Goal: Information Seeking & Learning: Learn about a topic

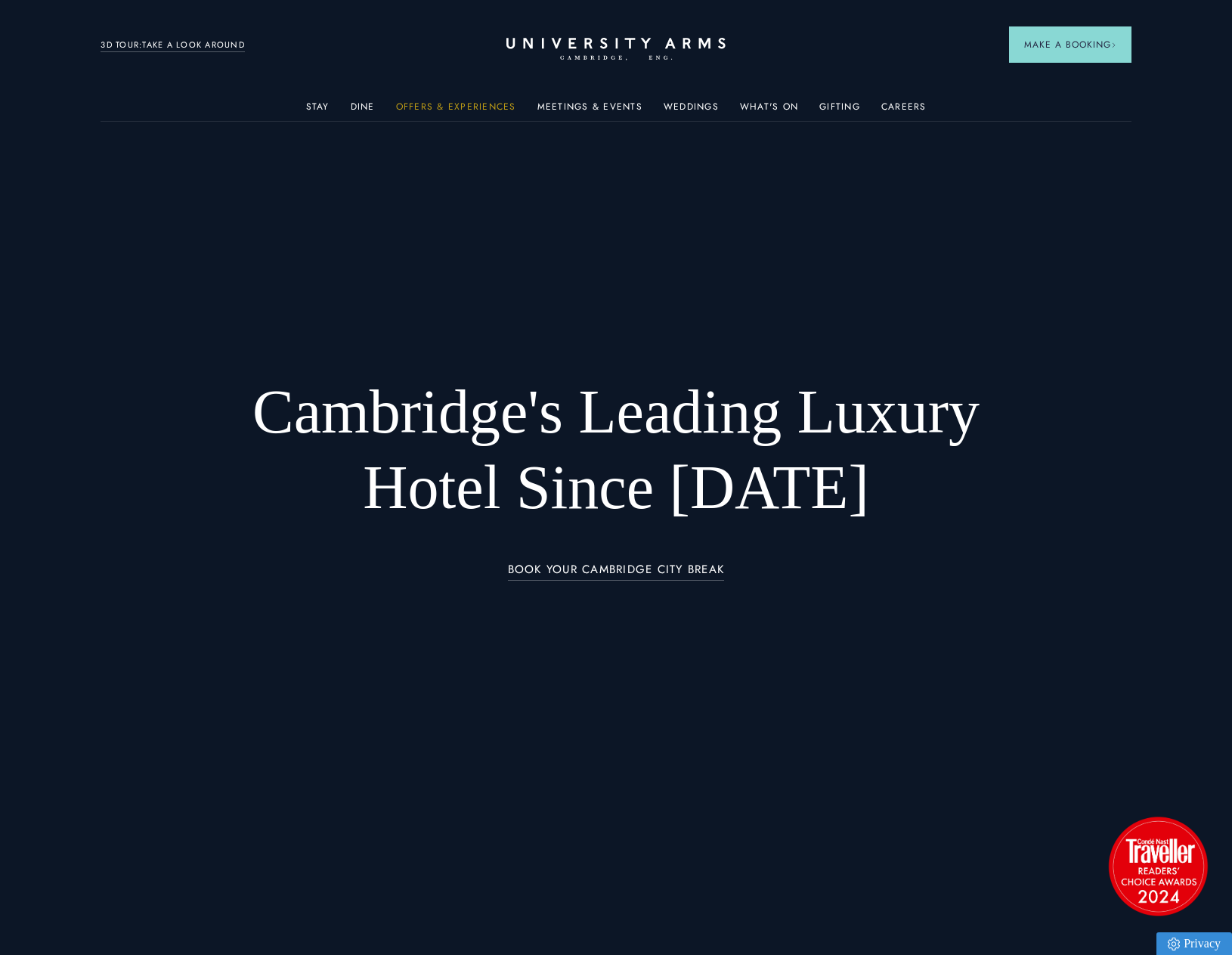
click at [448, 112] on link "Offers & Experiences" at bounding box center [456, 112] width 120 height 20
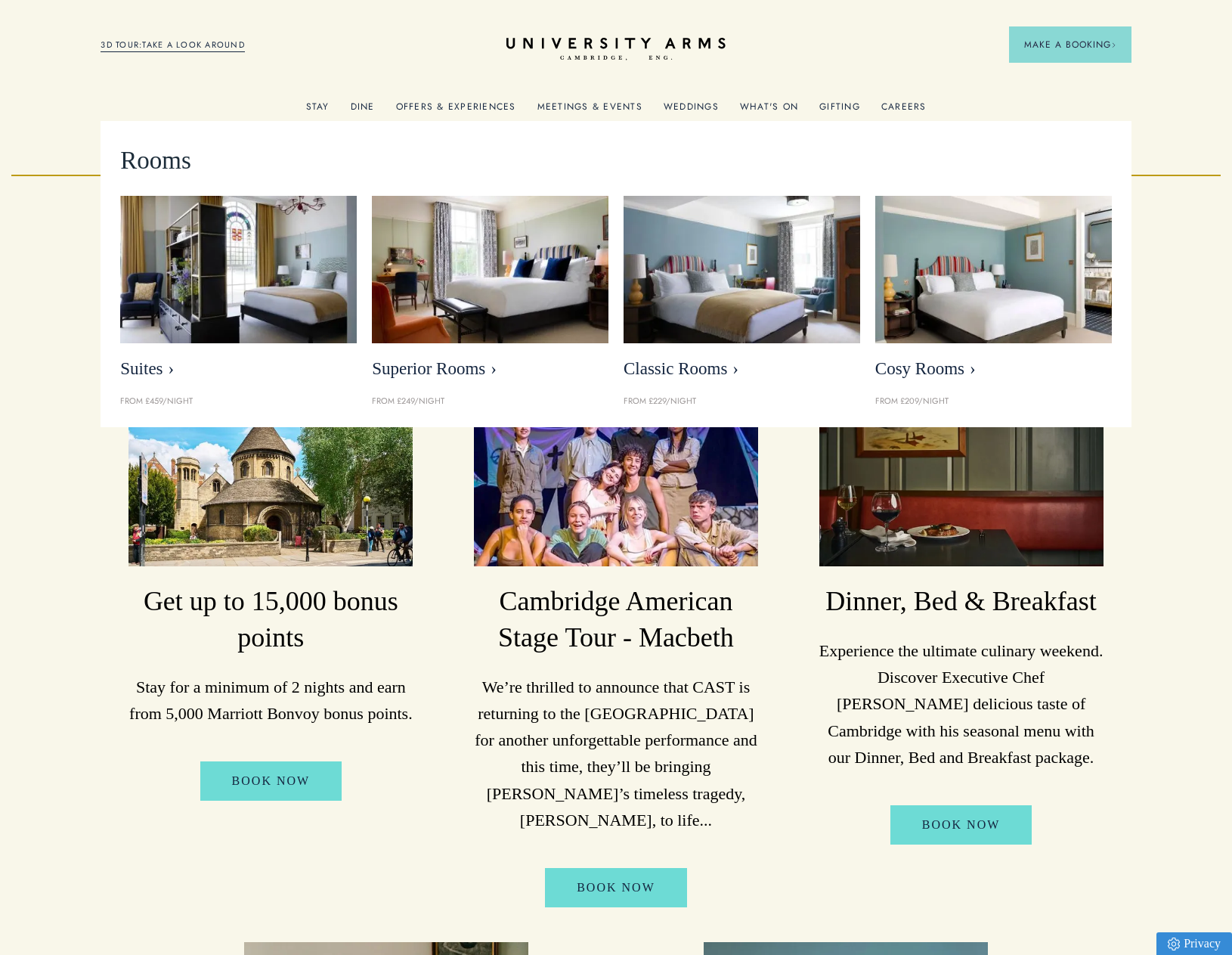
click at [322, 103] on link "Stay" at bounding box center [318, 112] width 24 height 20
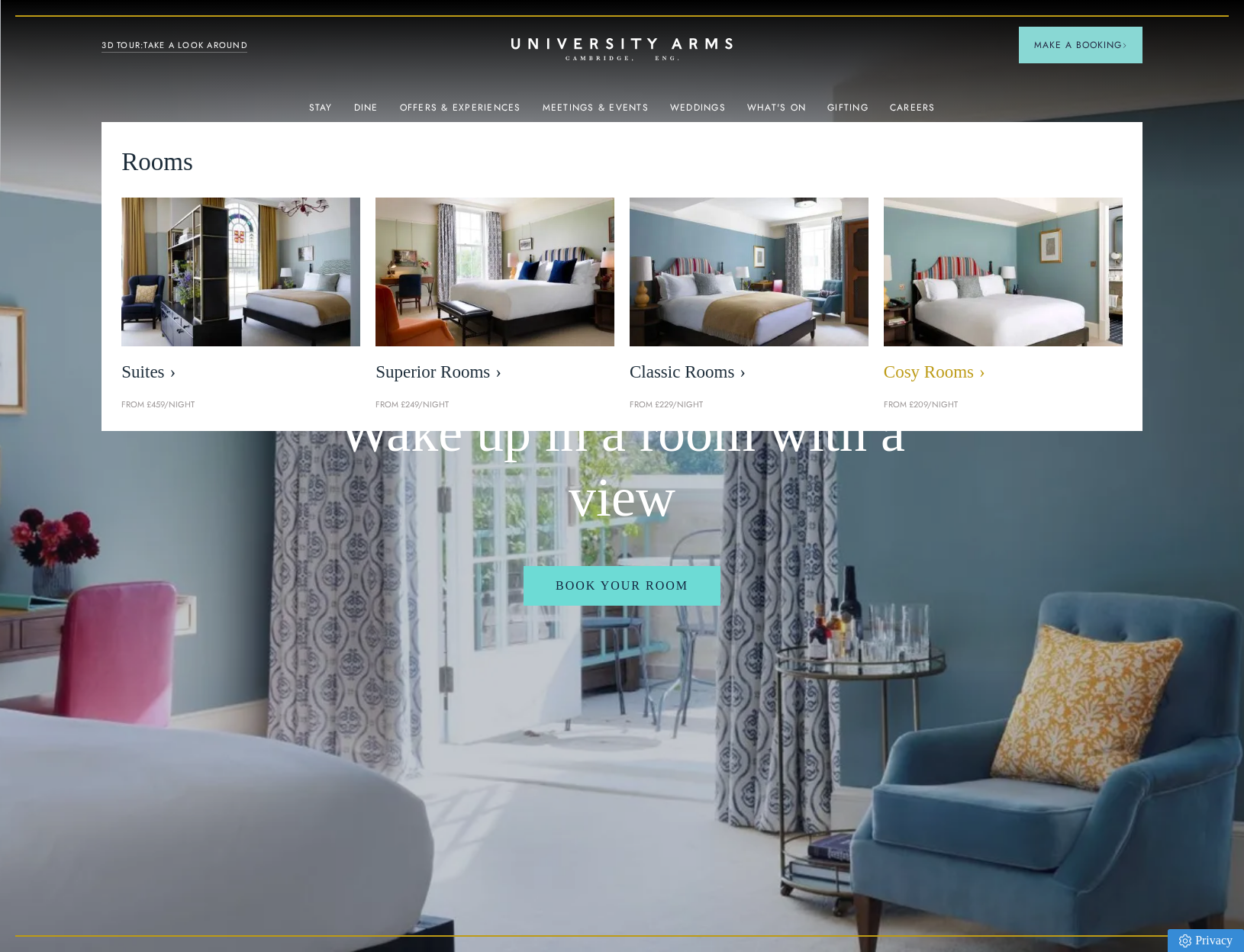
click at [1017, 283] on img at bounding box center [1003, 272] width 275 height 172
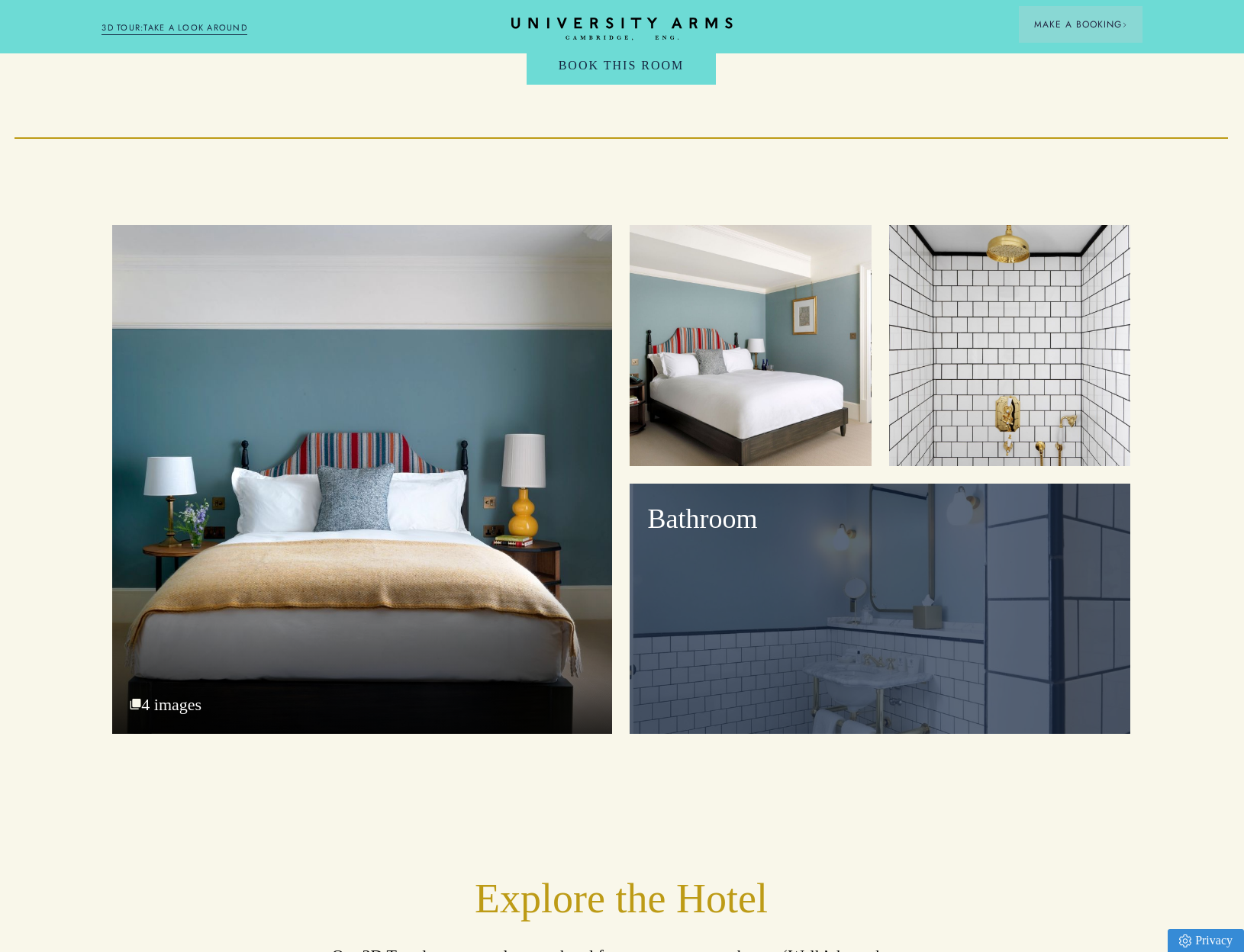
scroll to position [1948, 1]
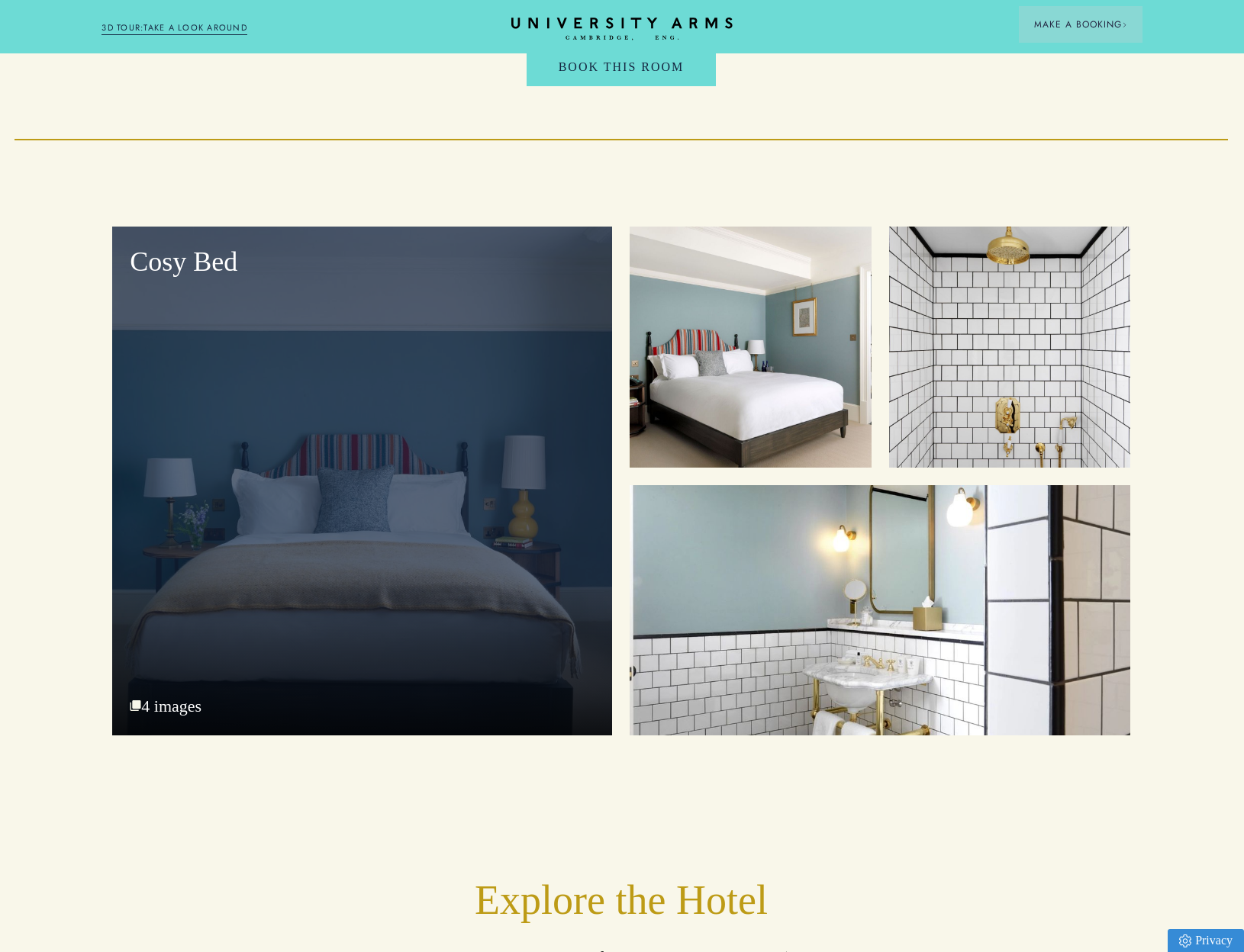
click at [368, 581] on div "Cosy Bed 4 images" at bounding box center [362, 481] width 500 height 509
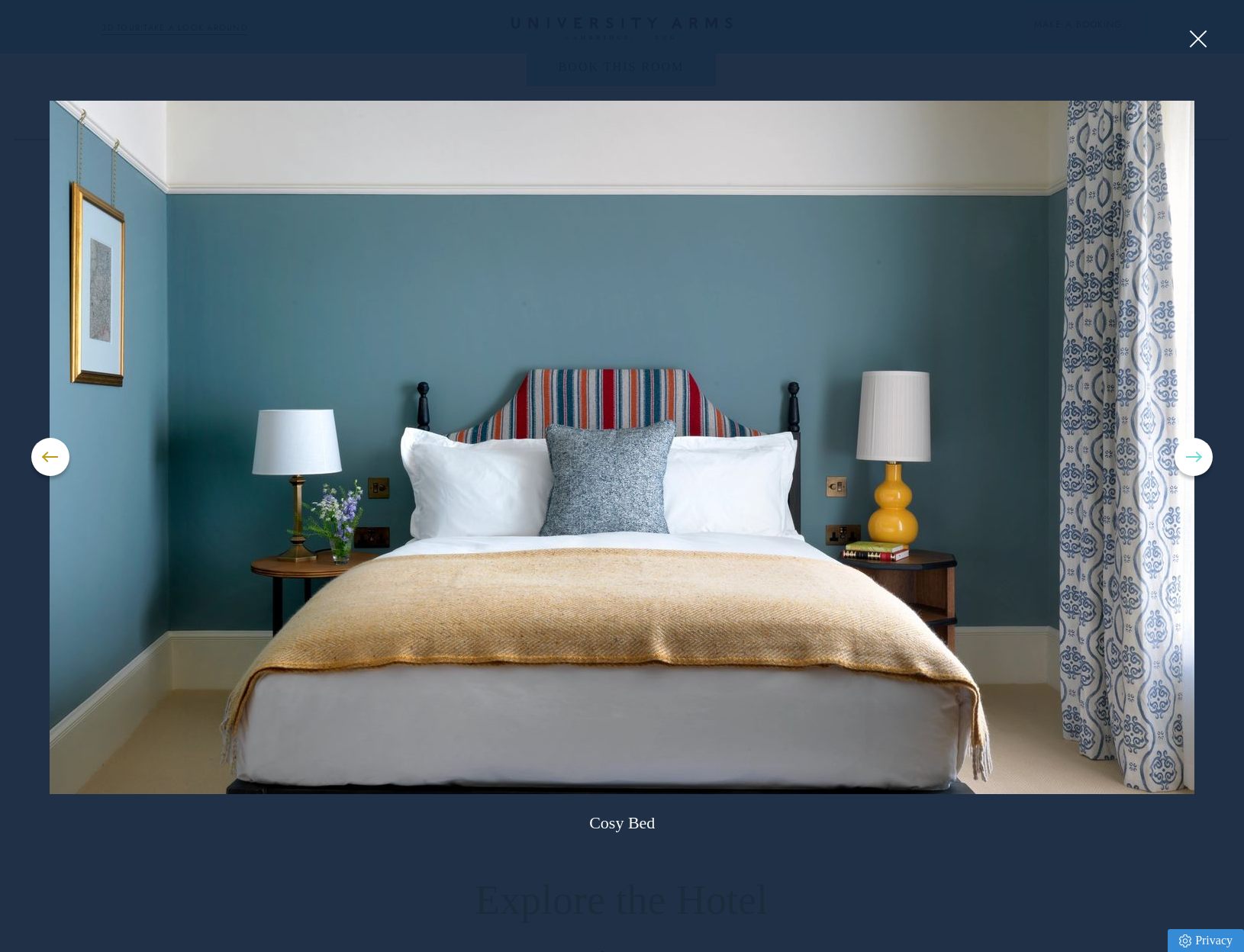
click at [1192, 465] on button at bounding box center [1193, 456] width 38 height 38
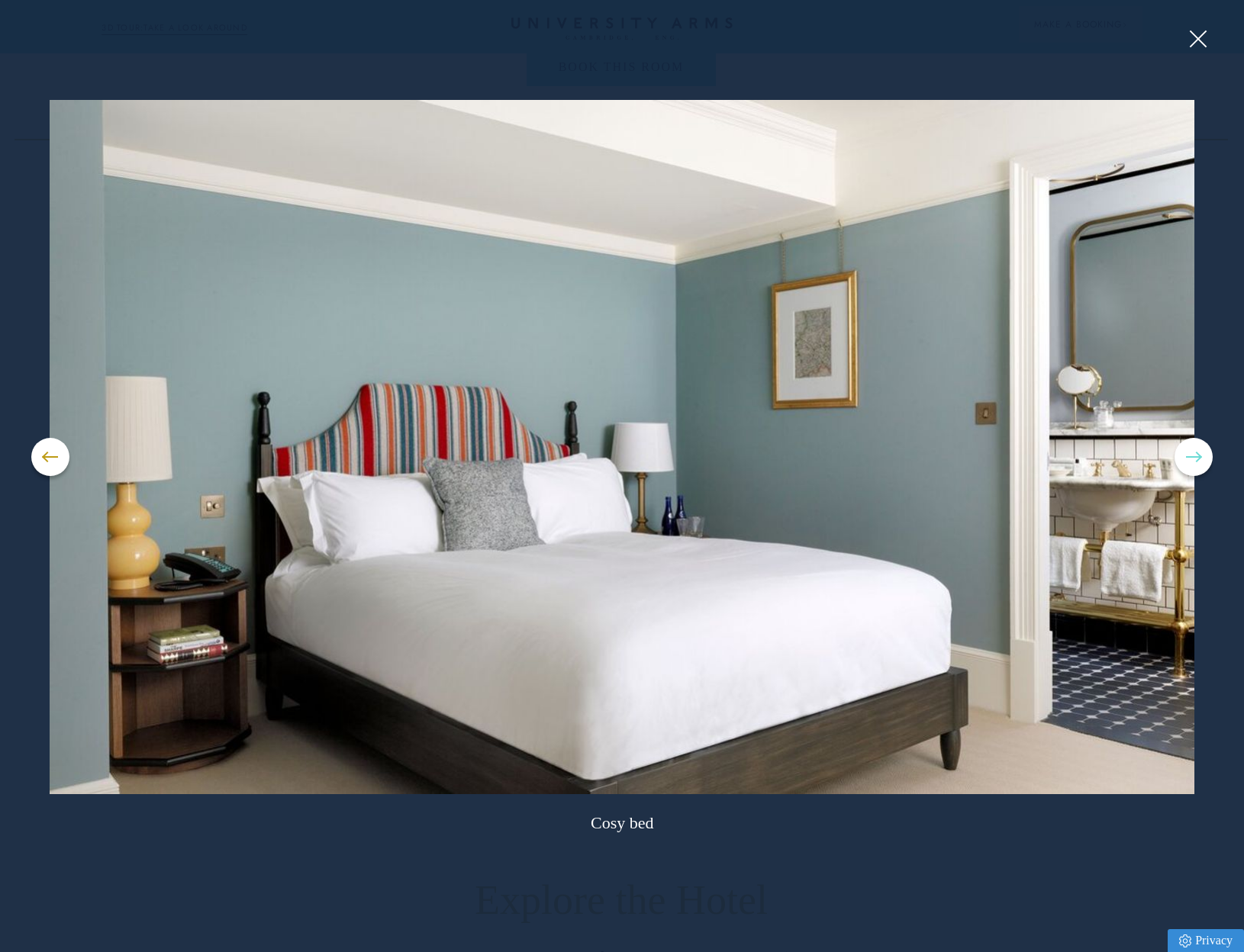
click at [1192, 465] on button at bounding box center [1193, 456] width 38 height 38
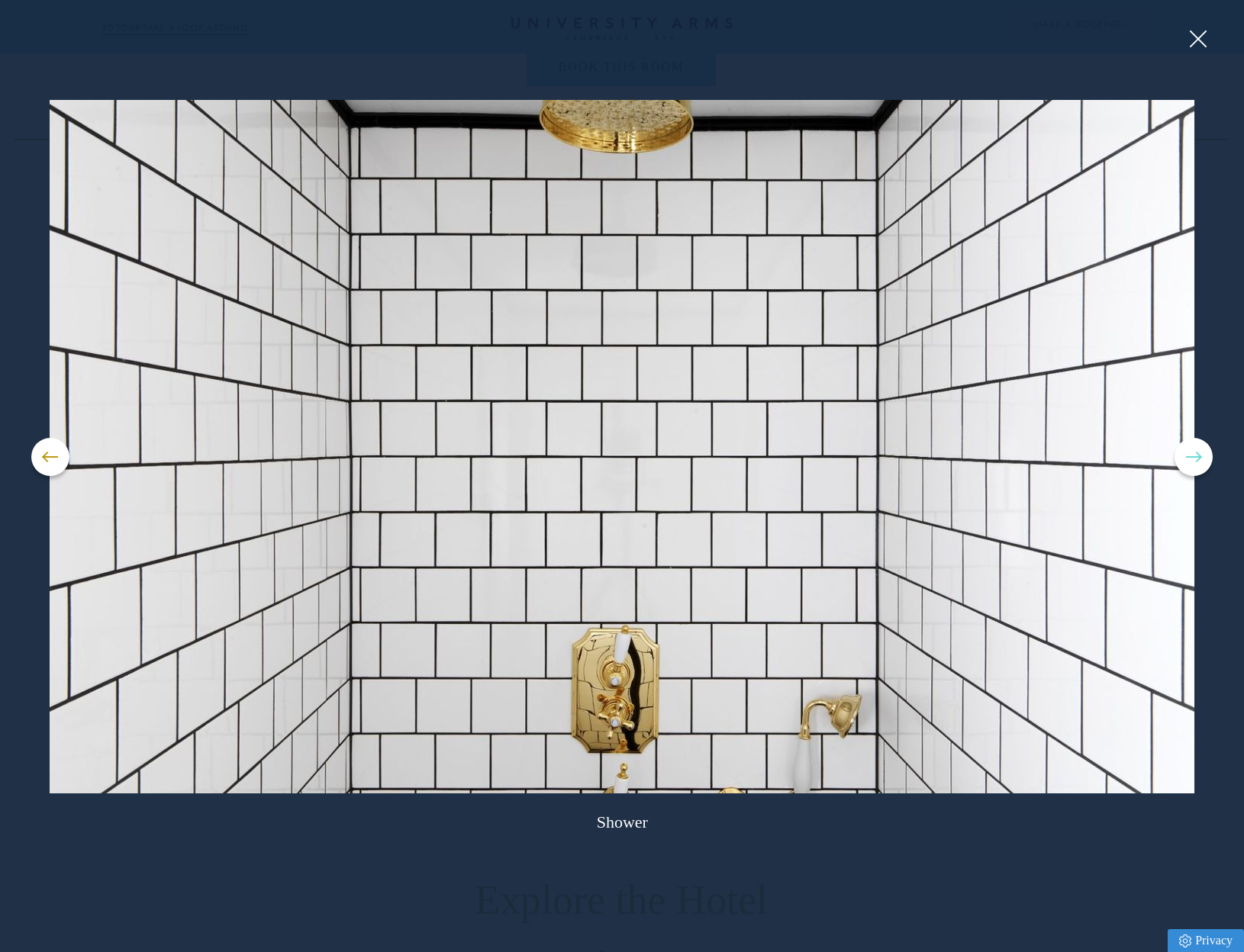
click at [1192, 465] on button at bounding box center [1193, 456] width 38 height 38
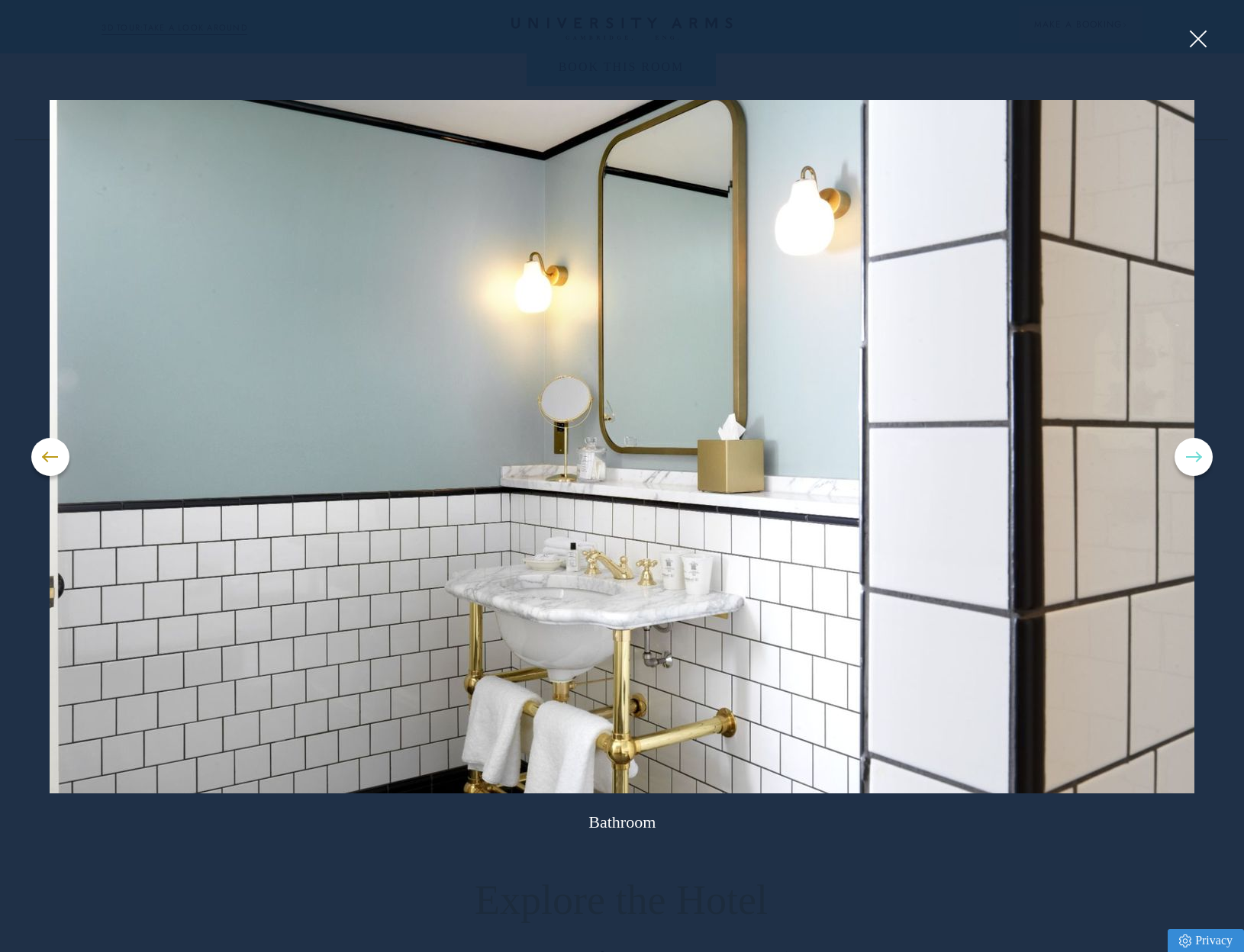
click at [1192, 465] on button at bounding box center [1193, 456] width 38 height 38
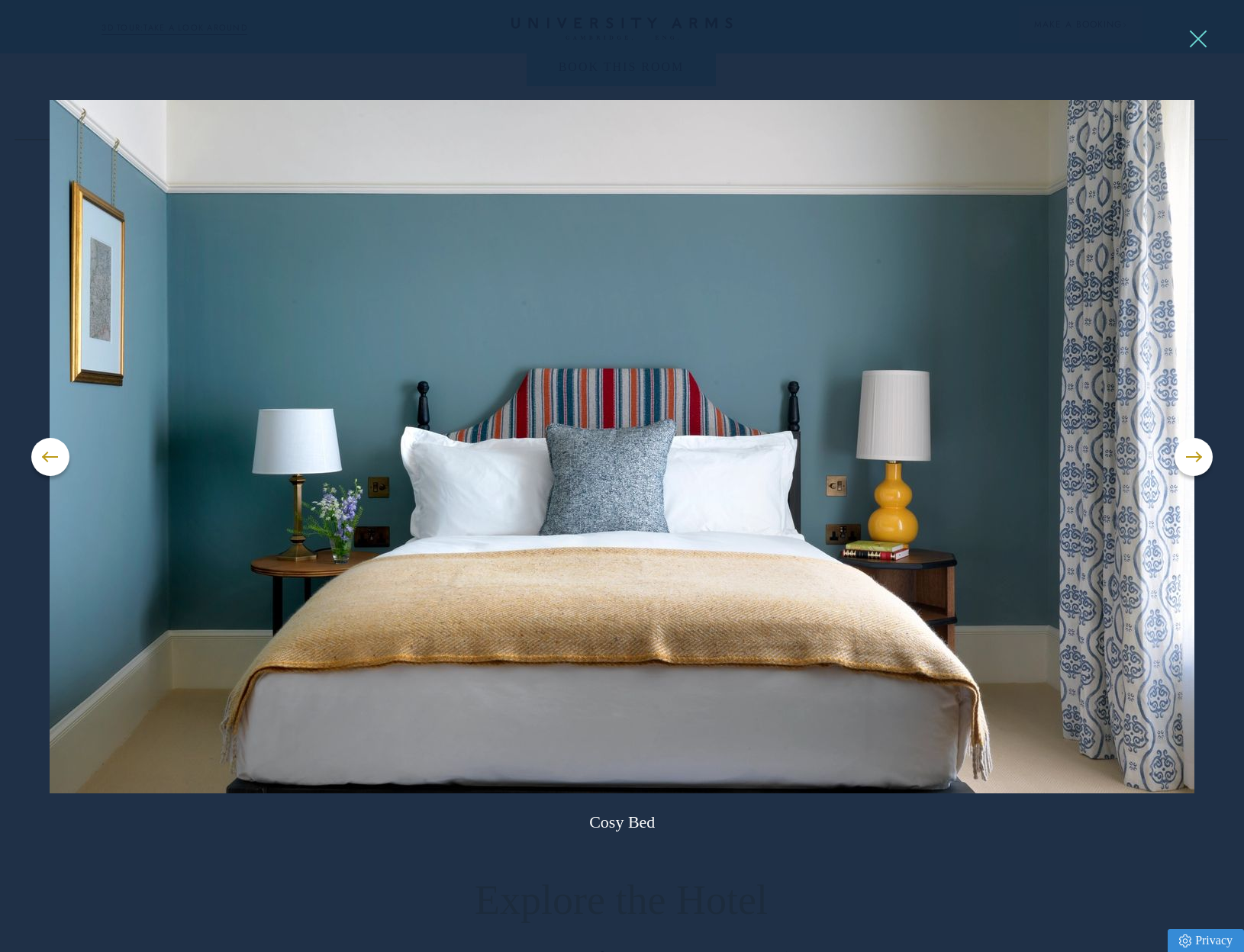
click at [1198, 33] on button at bounding box center [1198, 39] width 23 height 23
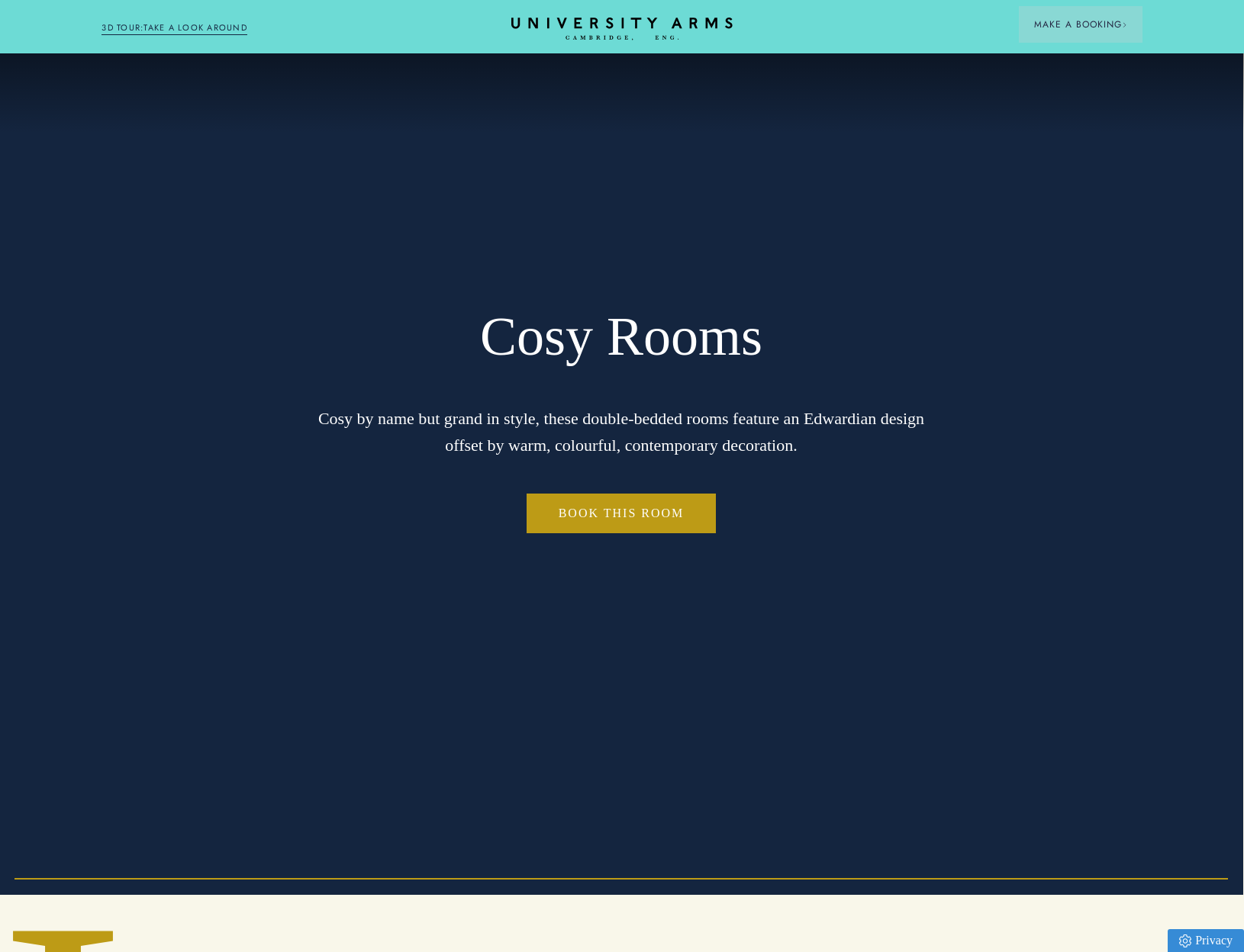
scroll to position [0, 1]
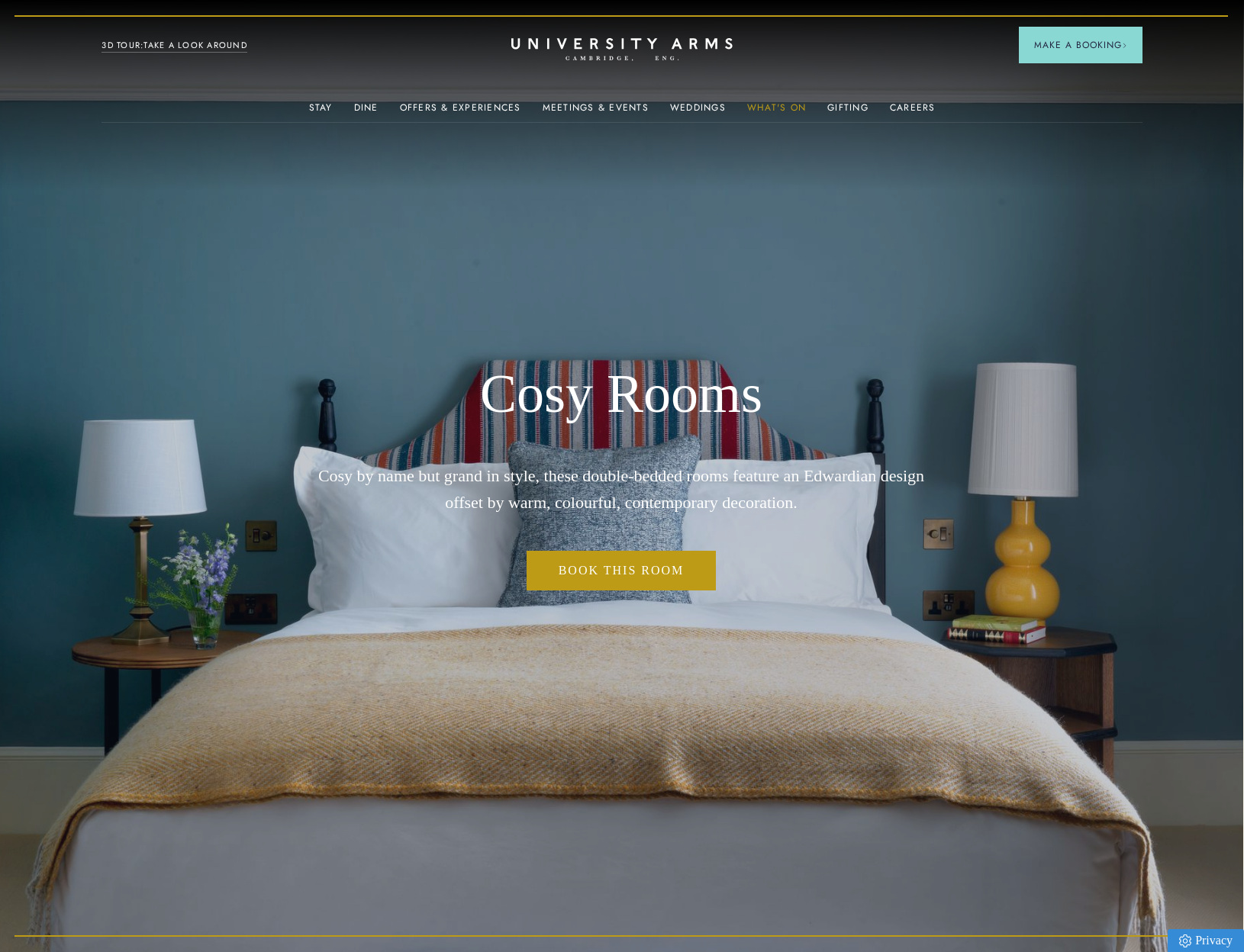
click at [788, 112] on link "What's On" at bounding box center [777, 113] width 59 height 20
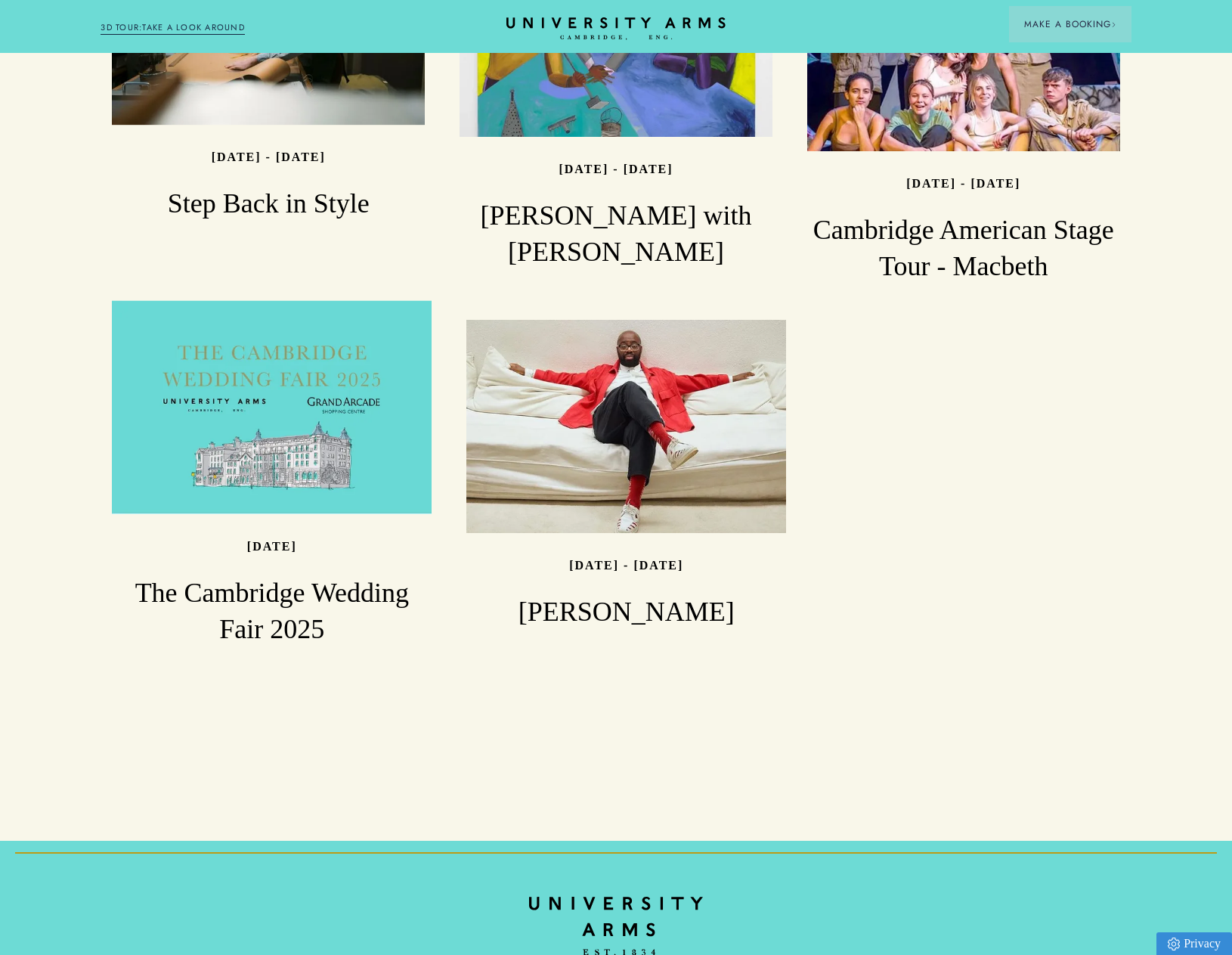
scroll to position [1776, 0]
click at [994, 384] on ul "Read Every [DATE] All that Jazz Read Every [DATE] Explore Secret [GEOGRAPHIC_DA…" at bounding box center [616, 93] width 1043 height 1216
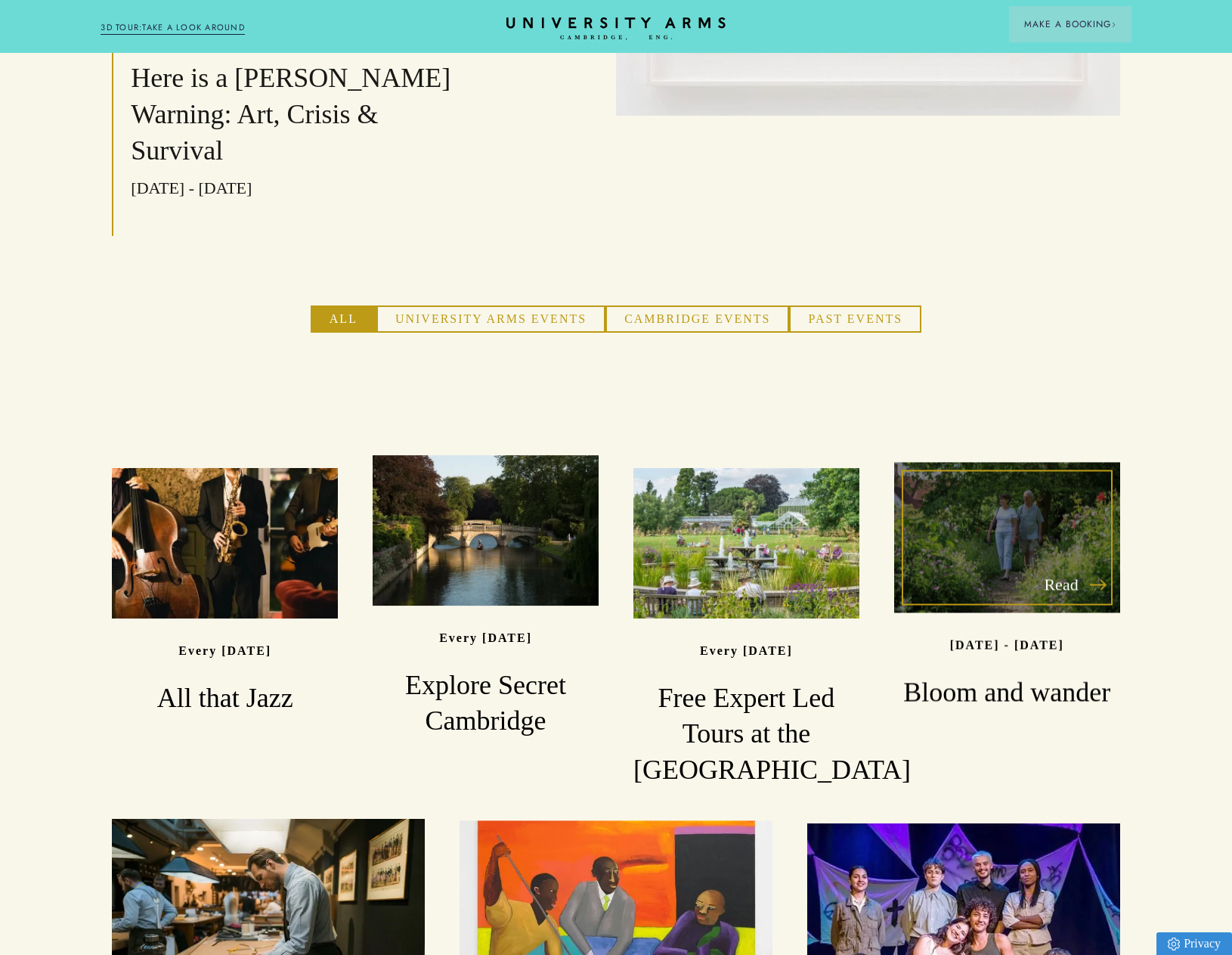
scroll to position [890, 0]
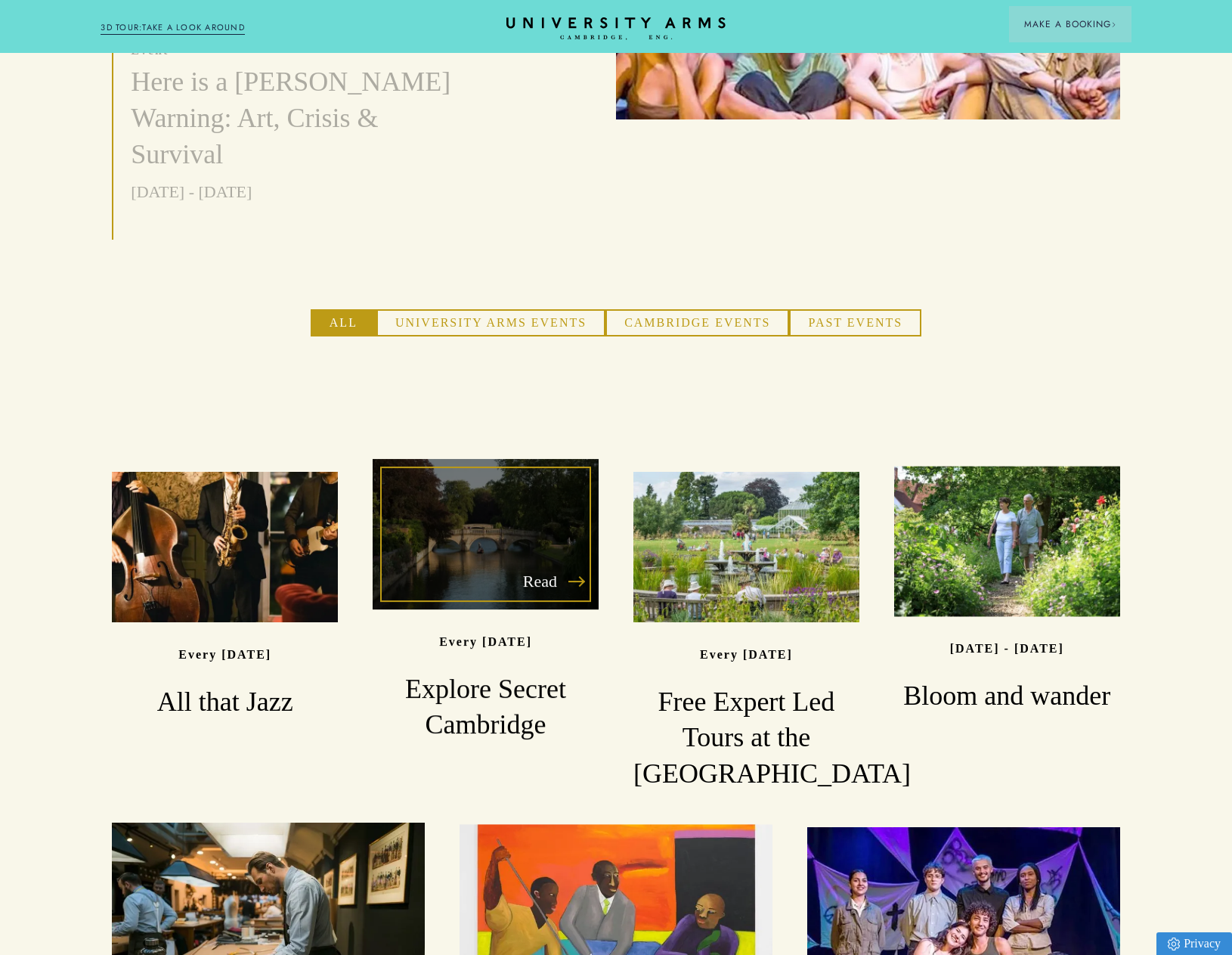
click at [500, 459] on div "Read" at bounding box center [486, 534] width 226 height 151
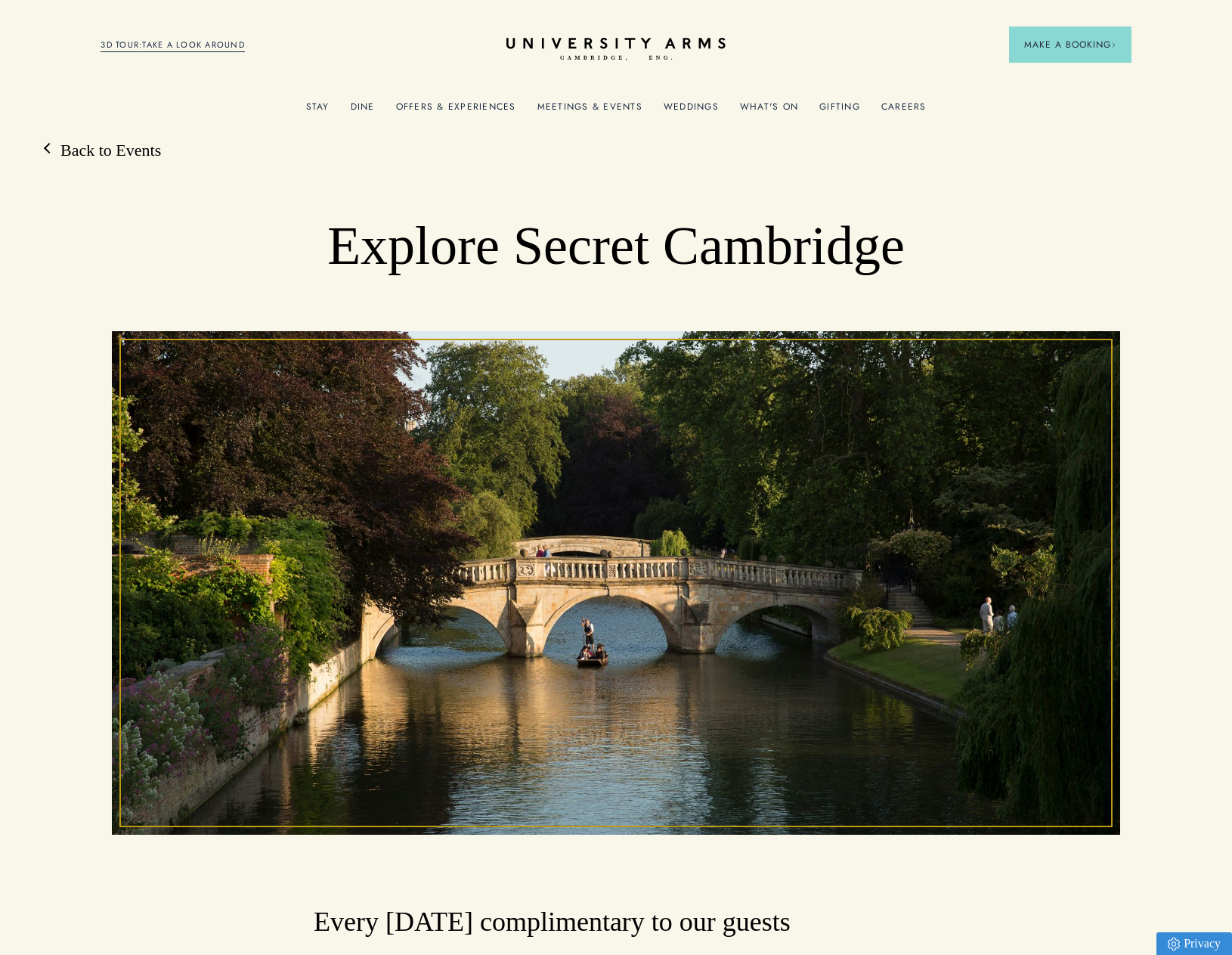
click at [491, 106] on link "Offers & Experiences" at bounding box center [456, 112] width 120 height 20
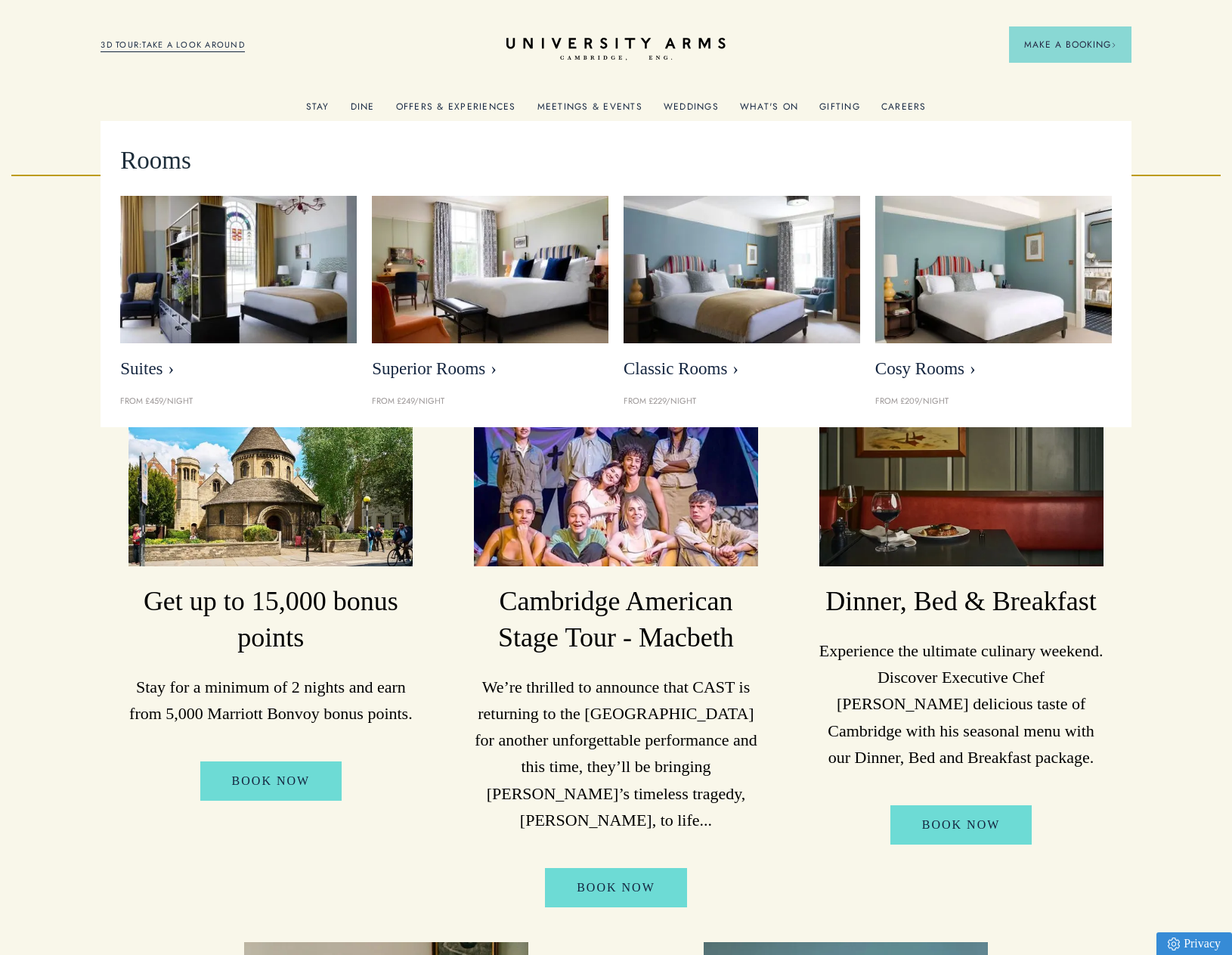
click at [319, 108] on link "Stay" at bounding box center [318, 112] width 24 height 20
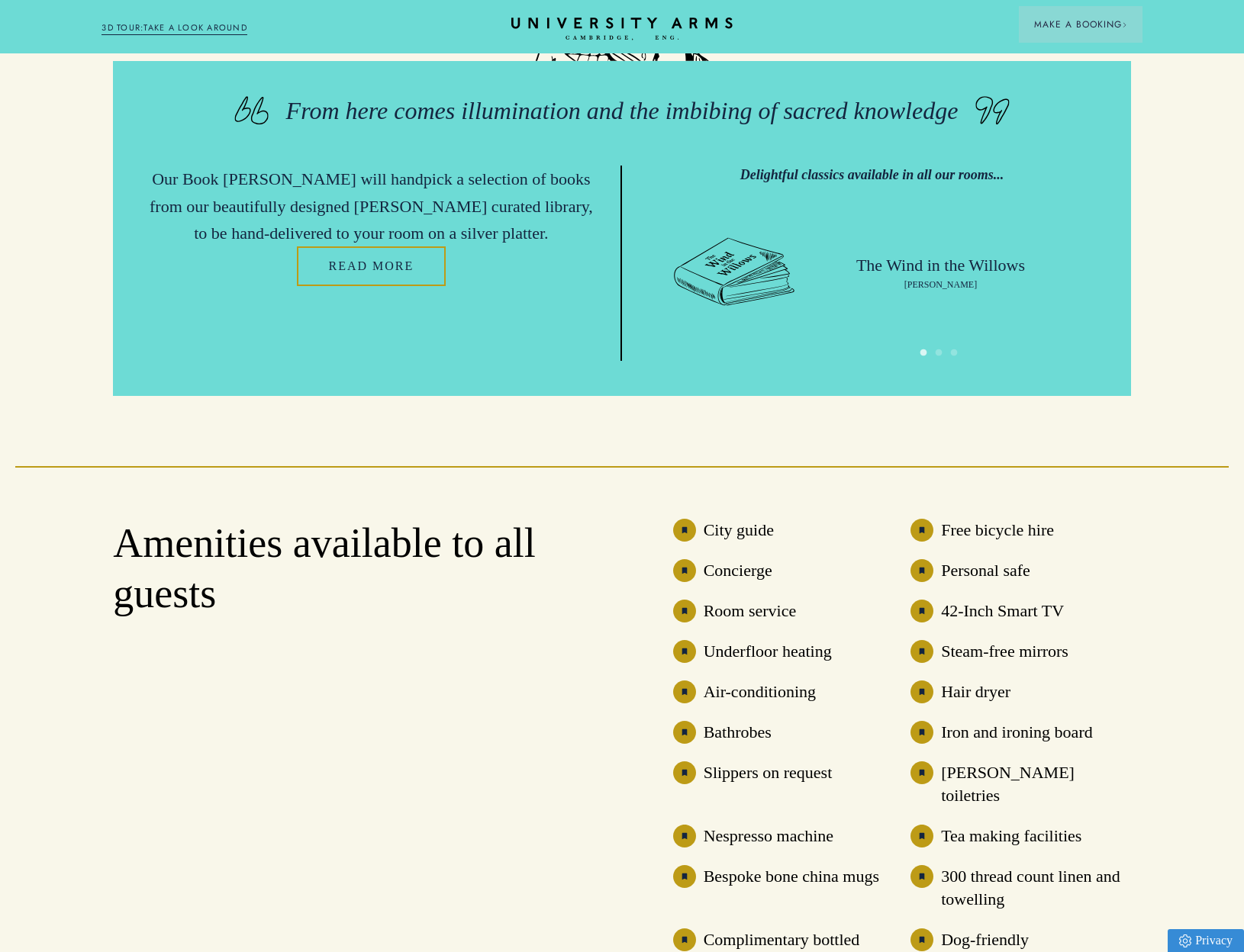
scroll to position [4212, 0]
click at [885, 651] on li "Underfloor heating" at bounding box center [784, 651] width 221 height 23
